Goal: Transaction & Acquisition: Purchase product/service

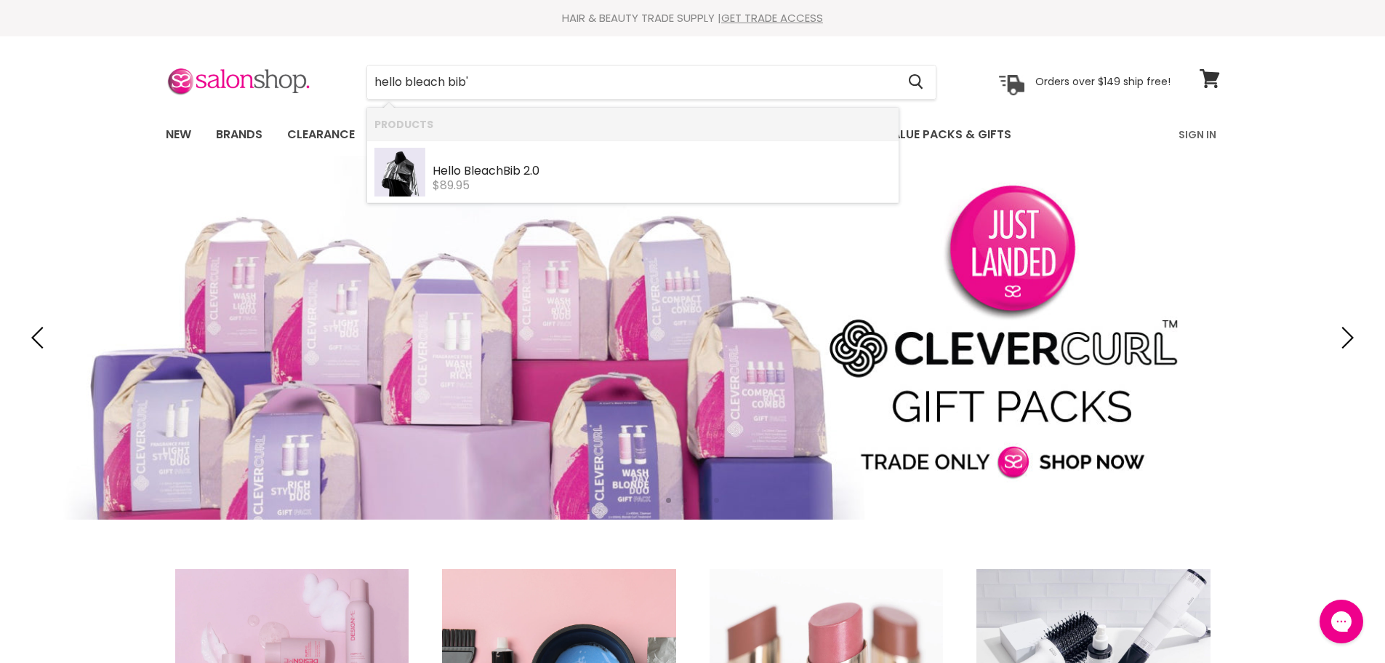
type input "hello bleach bib"
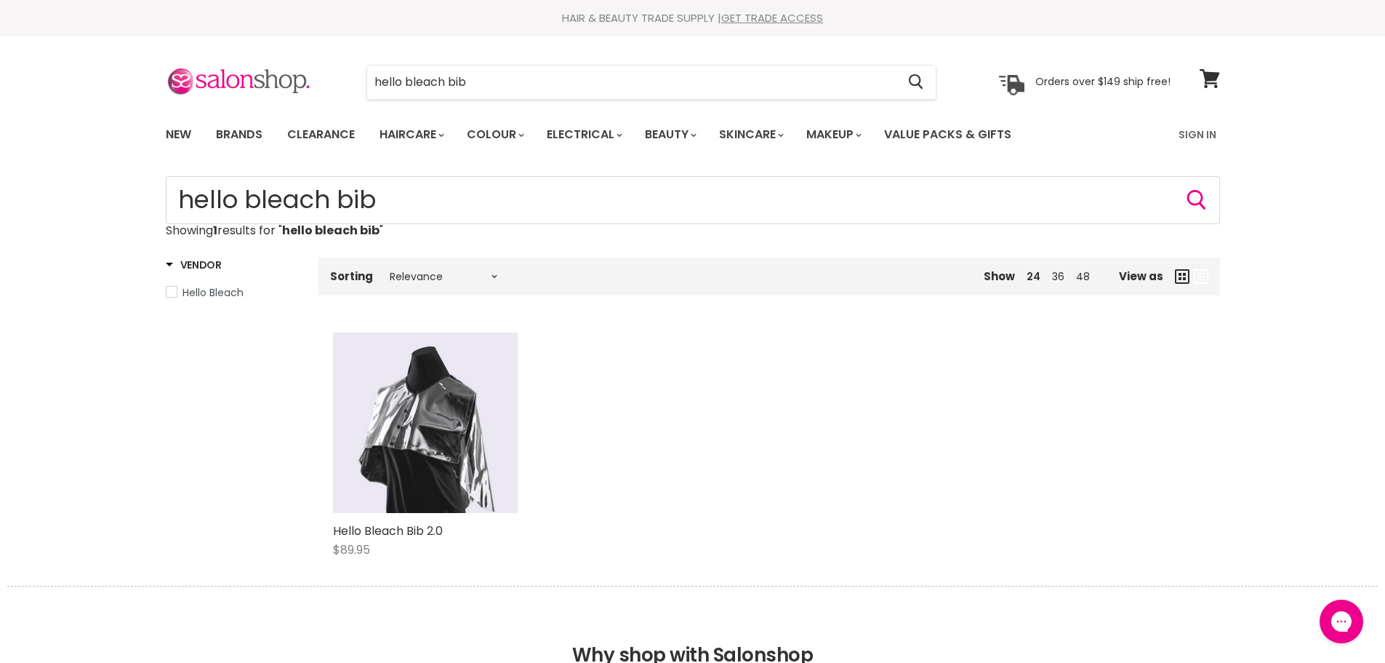
click at [444, 393] on img "Main content" at bounding box center [425, 422] width 185 height 180
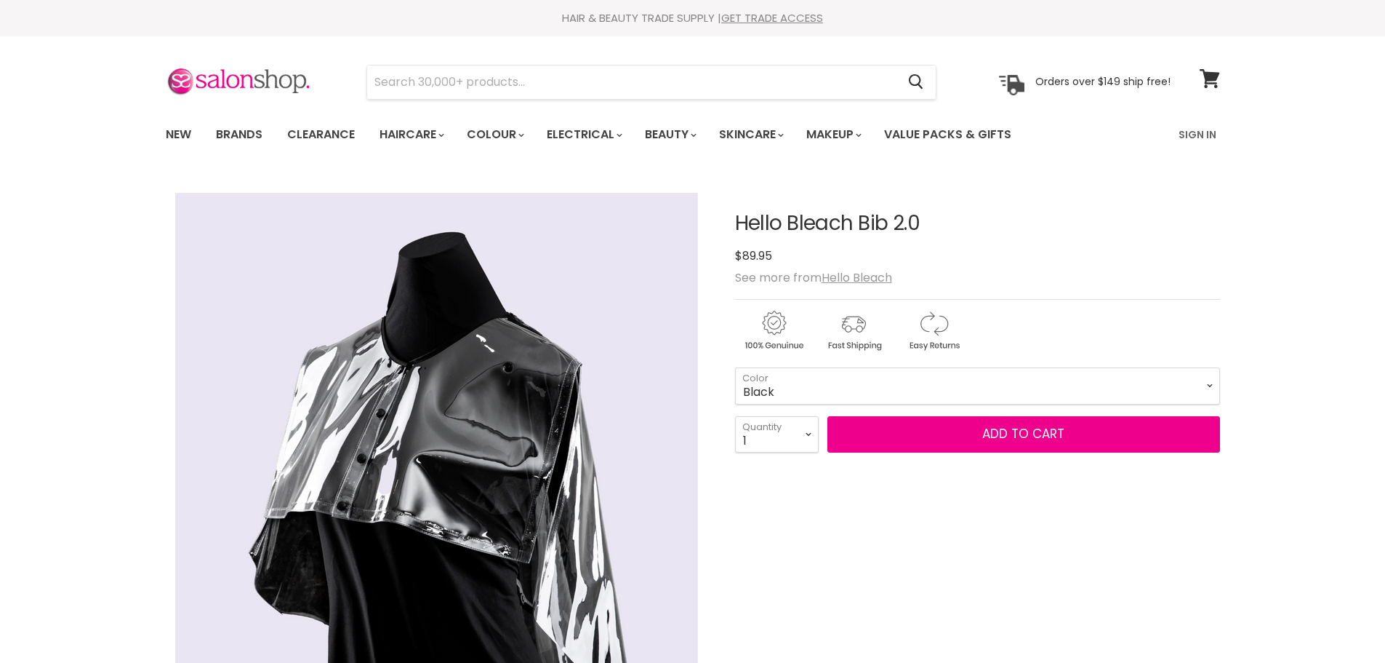
click at [735, 367] on select "Crystal Clear Black" at bounding box center [977, 385] width 485 height 36
select select "Black"
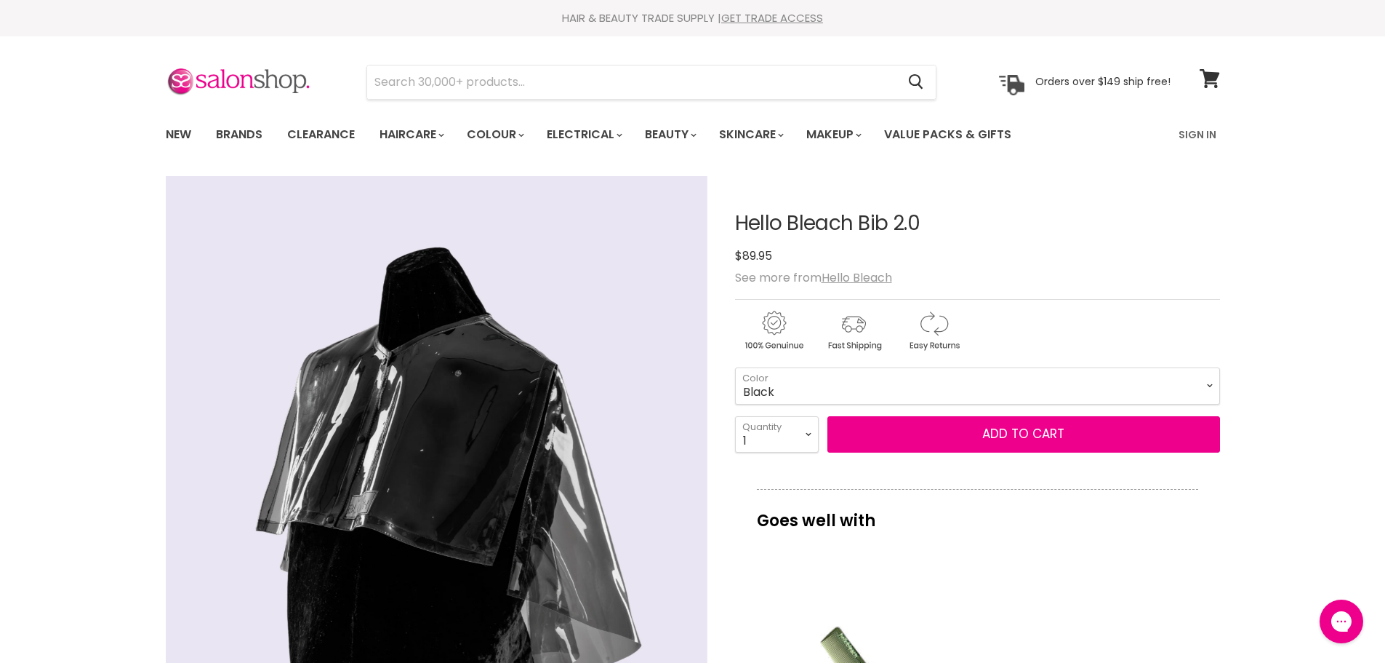
scroll to position [145, 0]
